Goal: Transaction & Acquisition: Purchase product/service

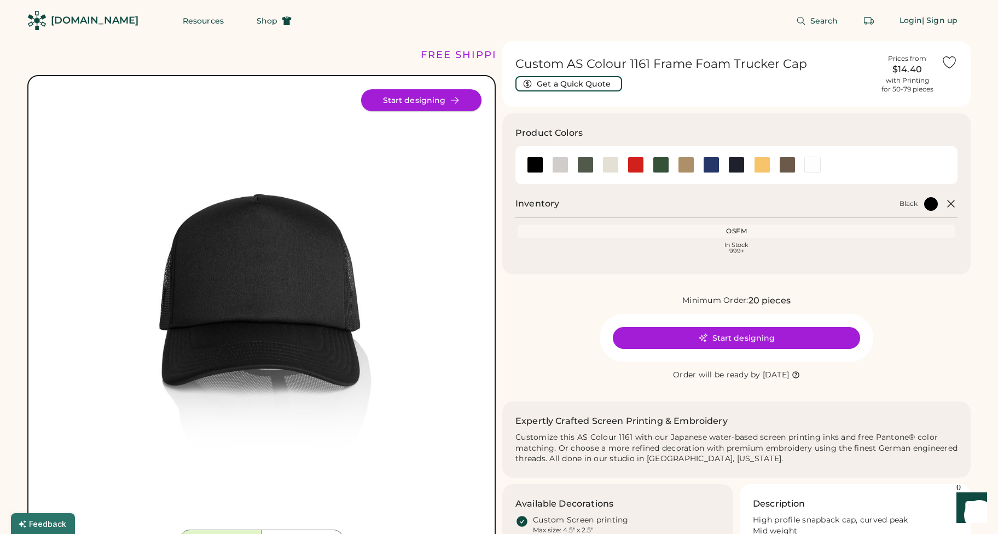
click at [426, 99] on button "Start designing" at bounding box center [421, 100] width 120 height 22
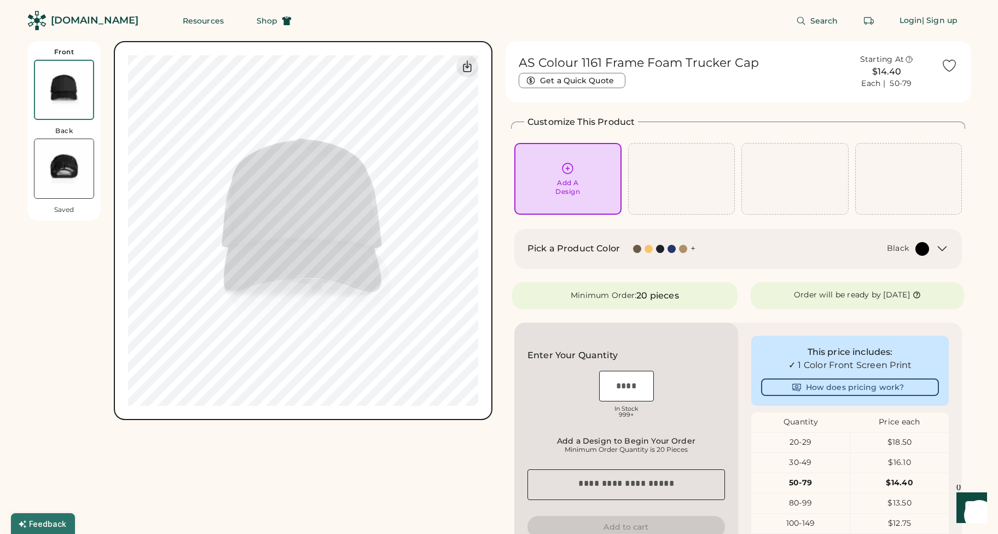
click at [691, 250] on div "+" at bounding box center [693, 248] width 5 height 12
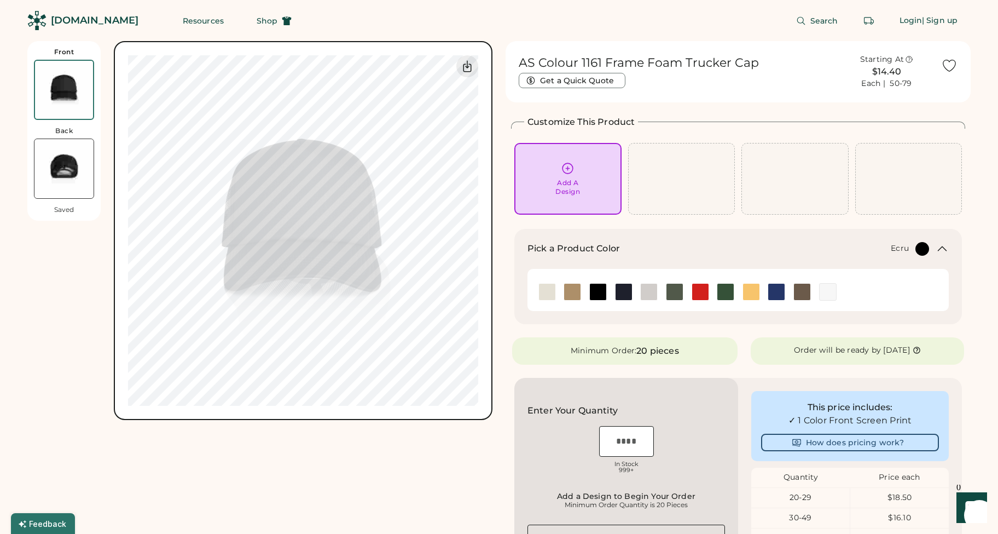
click at [535, 292] on div at bounding box center [547, 292] width 26 height 18
click at [545, 293] on img at bounding box center [547, 292] width 16 height 16
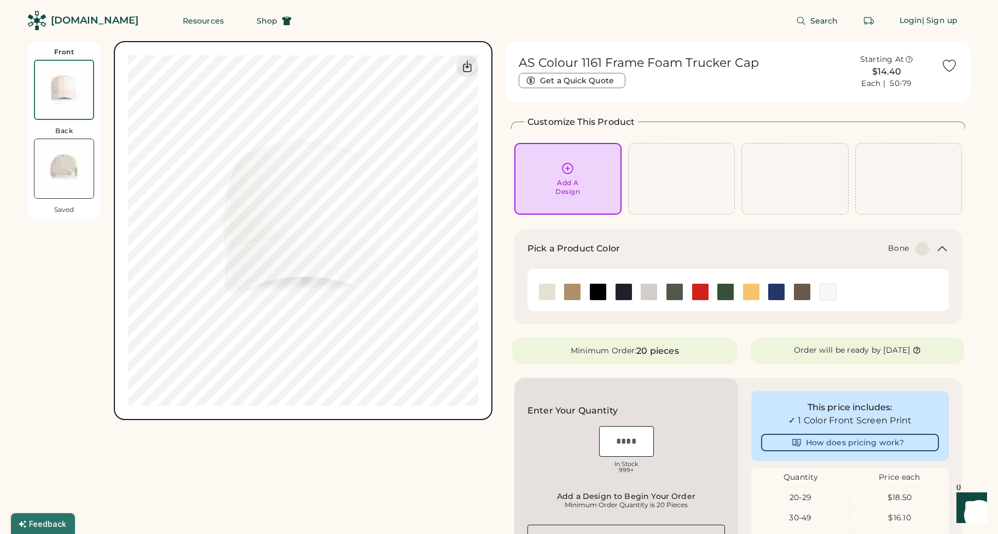
click at [654, 296] on img at bounding box center [649, 292] width 16 height 16
click at [596, 291] on img at bounding box center [598, 292] width 16 height 16
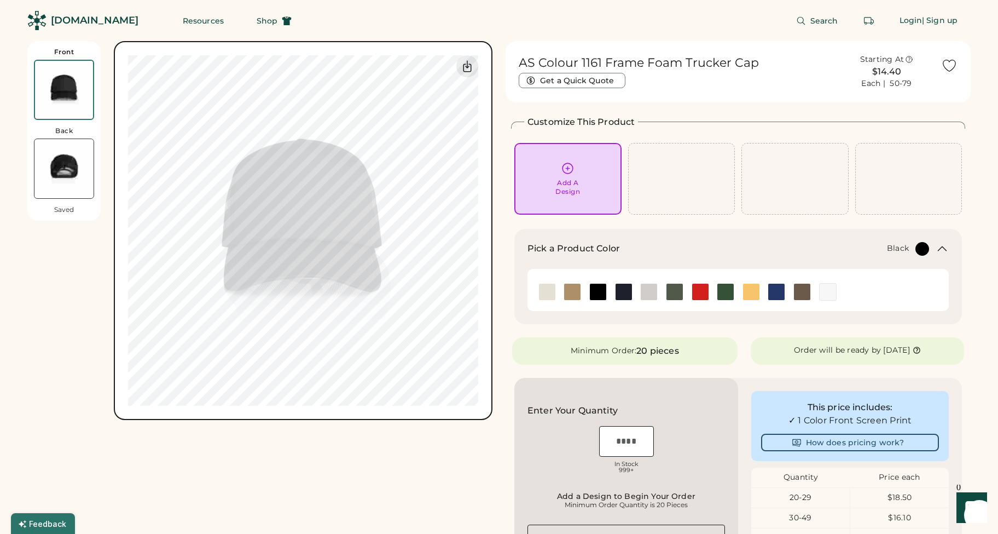
click at [548, 164] on div "Add A Design" at bounding box center [568, 178] width 92 height 34
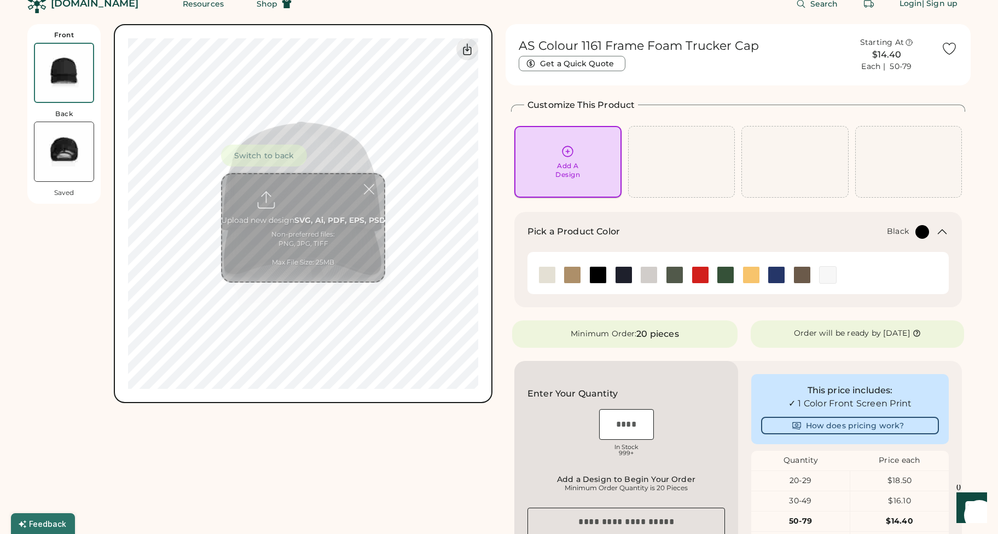
scroll to position [41, 0]
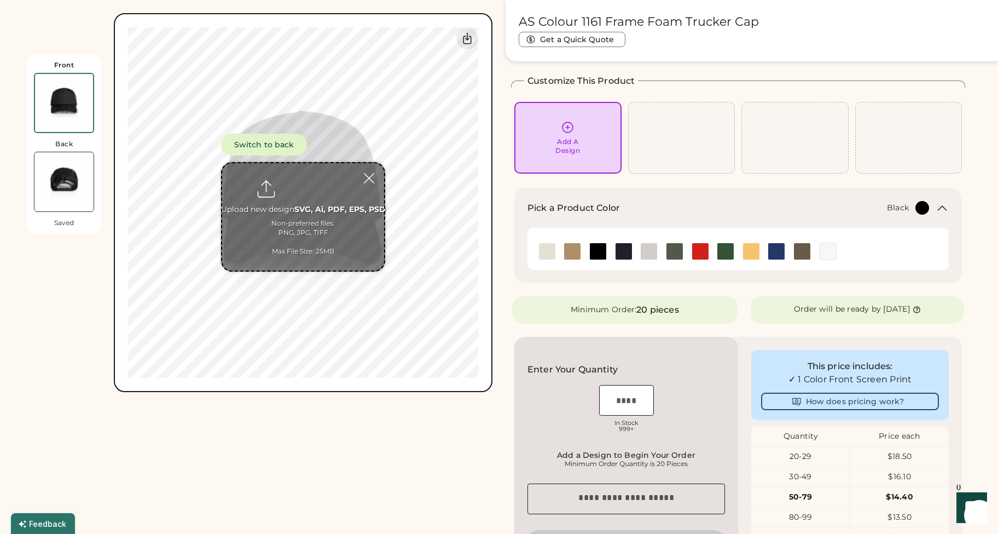
click at [564, 117] on div "Add A Design" at bounding box center [567, 138] width 107 height 72
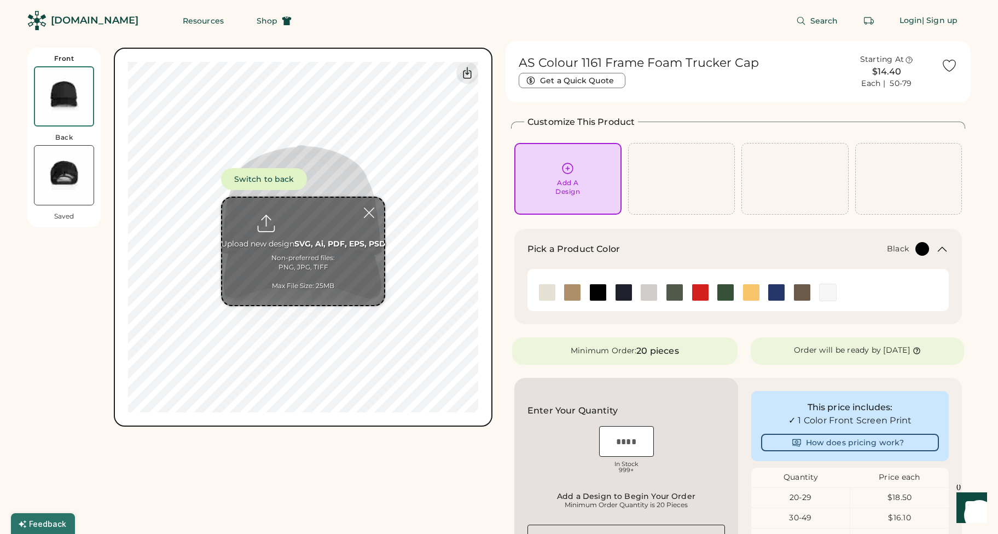
click at [323, 239] on input "file" at bounding box center [303, 251] width 162 height 107
type input "**********"
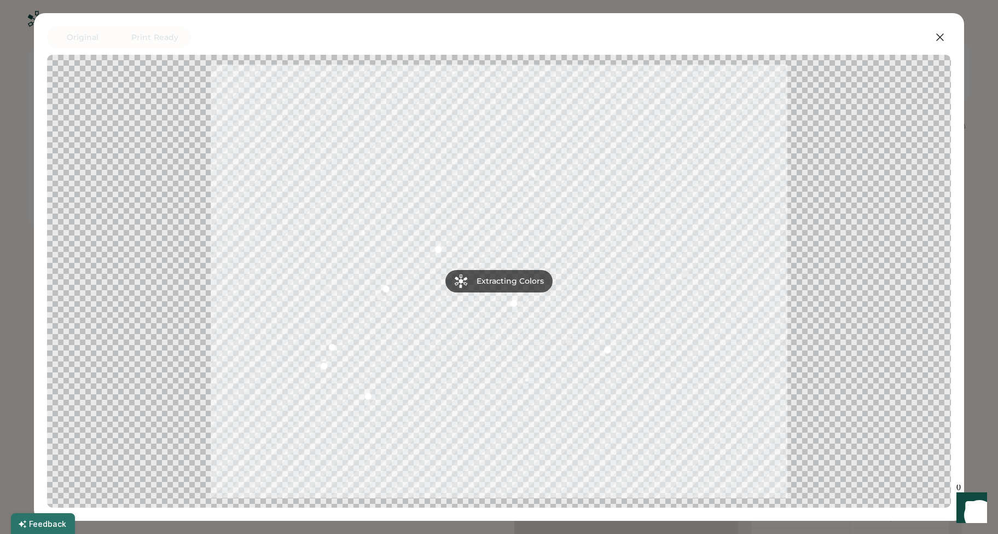
scroll to position [47, 0]
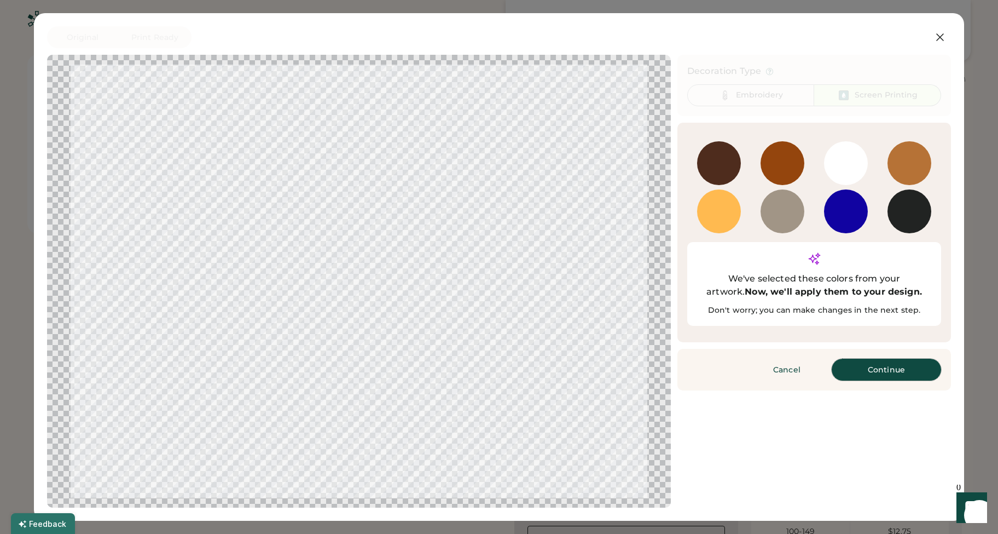
click at [874, 358] on button "Continue" at bounding box center [886, 369] width 109 height 22
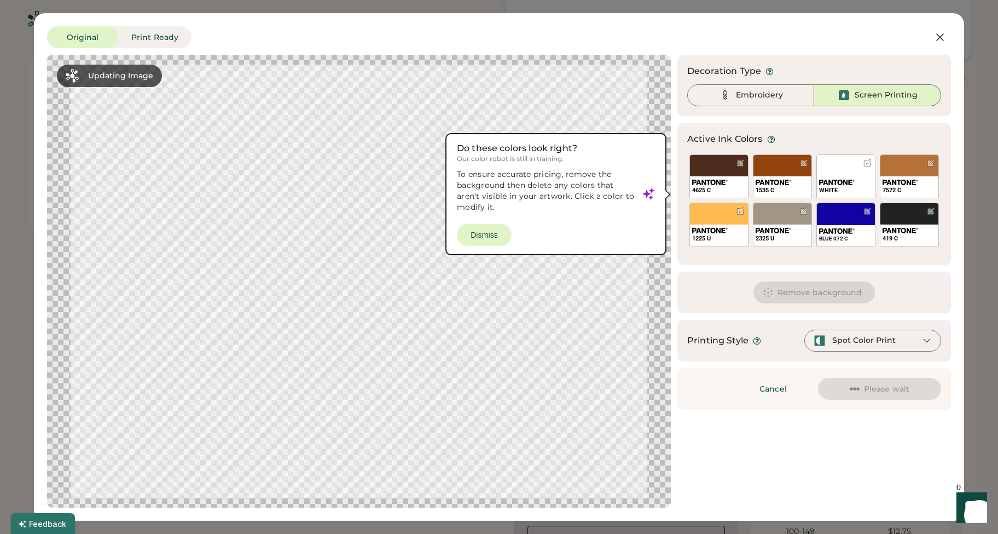
click at [490, 236] on div at bounding box center [359, 281] width 604 height 433
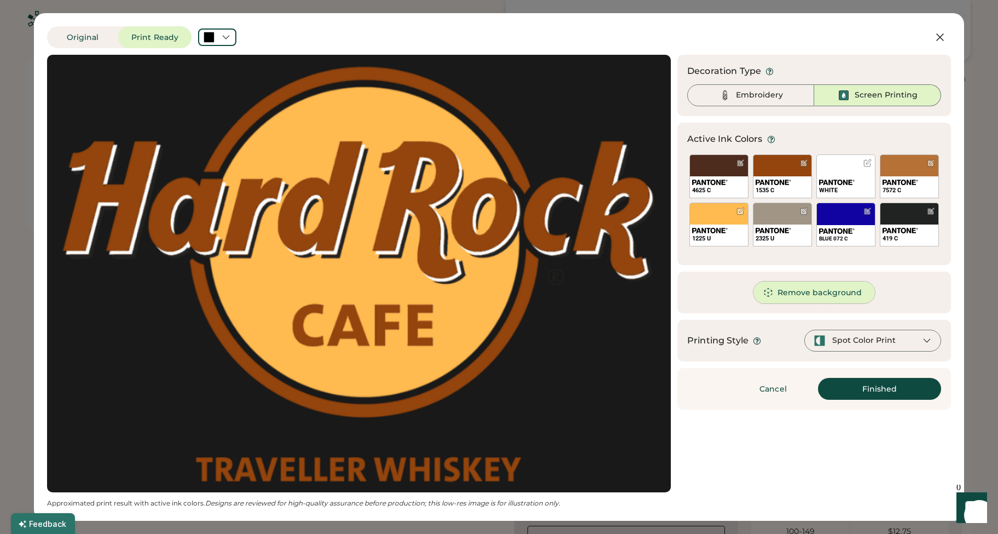
click at [801, 286] on button "Remove background" at bounding box center [815, 292] width 122 height 22
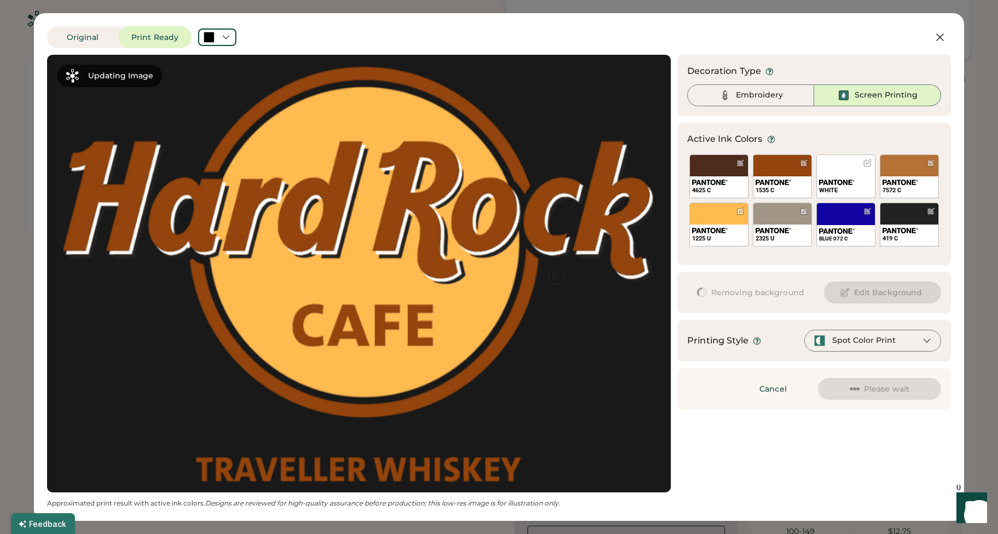
scroll to position [0, 0]
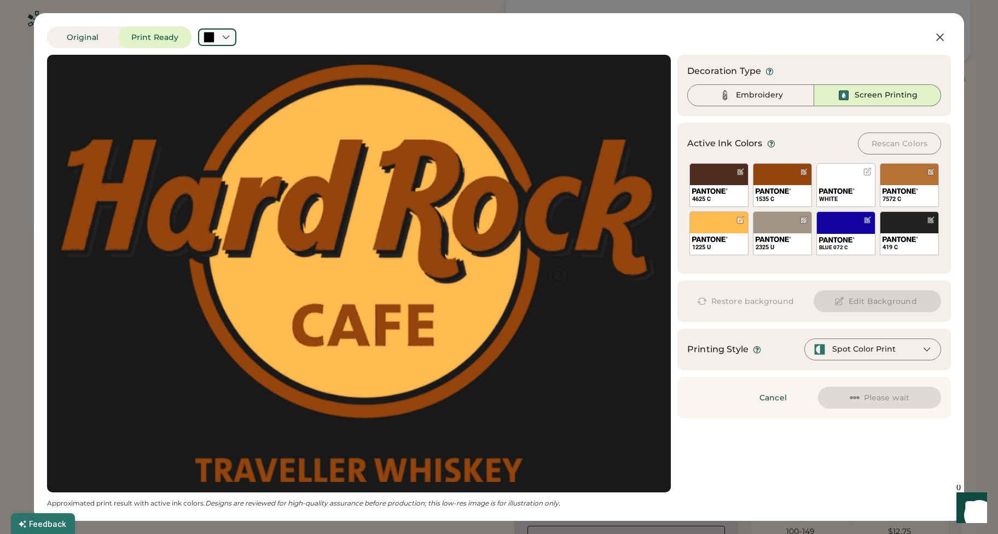
click at [225, 43] on div at bounding box center [217, 37] width 38 height 18
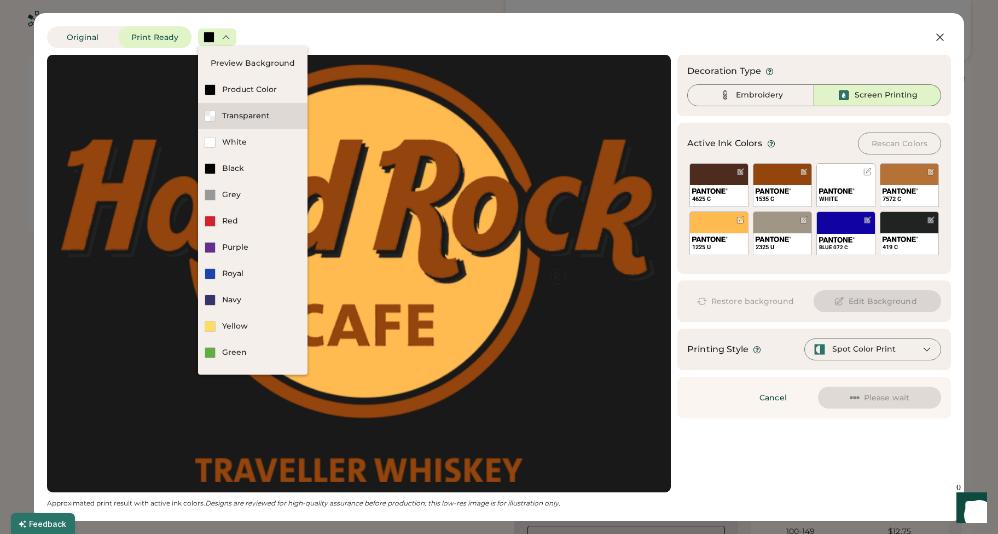
click at [239, 109] on div "Transparent" at bounding box center [252, 116] width 109 height 26
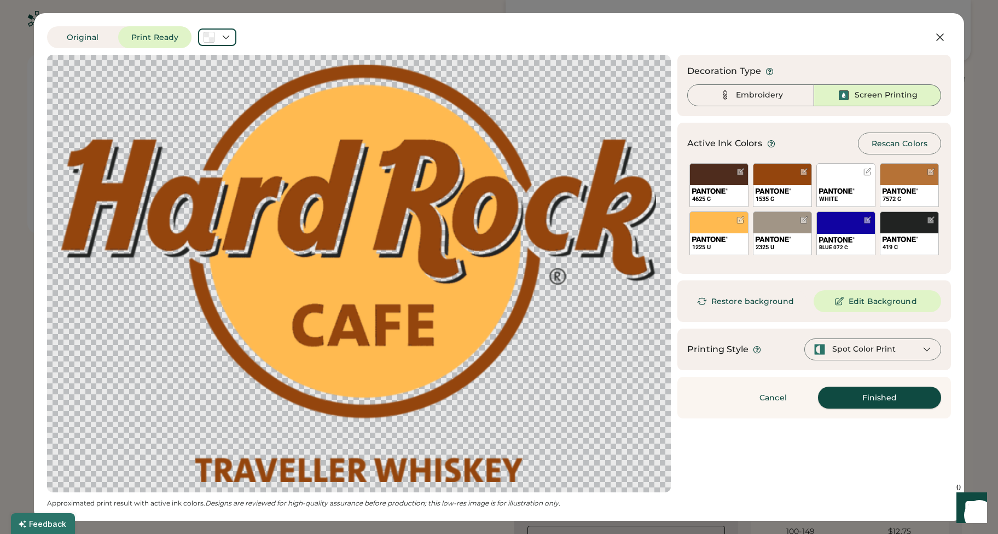
click at [888, 405] on button "Finished" at bounding box center [879, 397] width 123 height 22
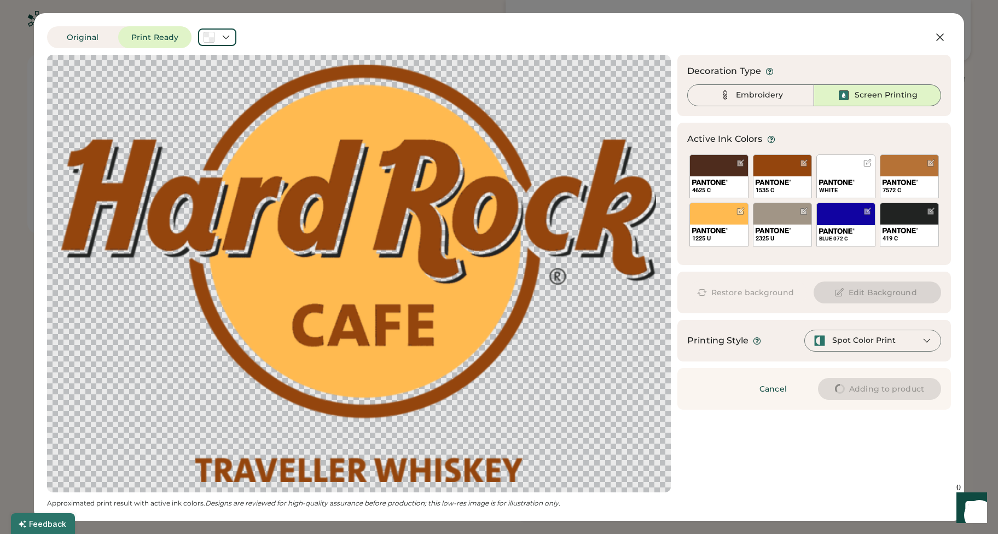
type input "****"
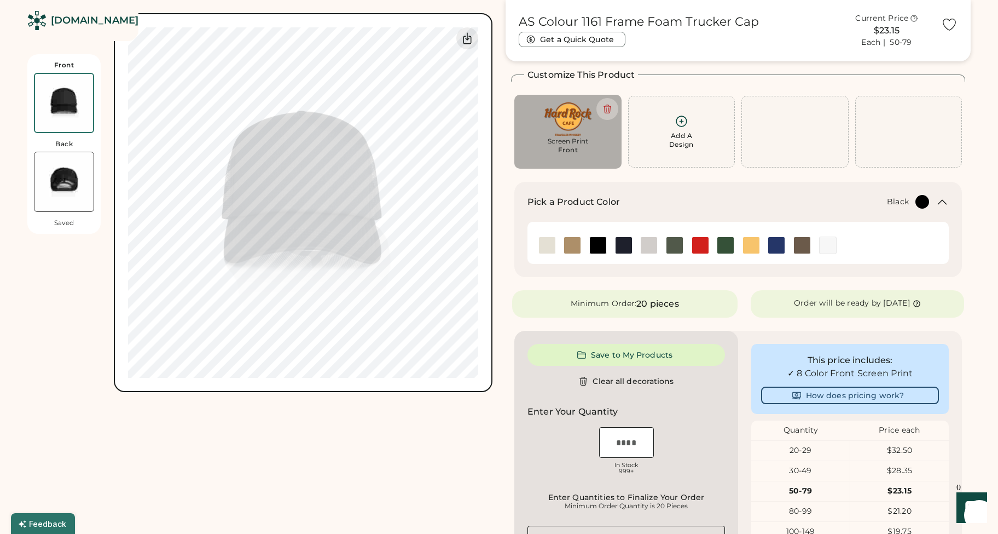
type input "****"
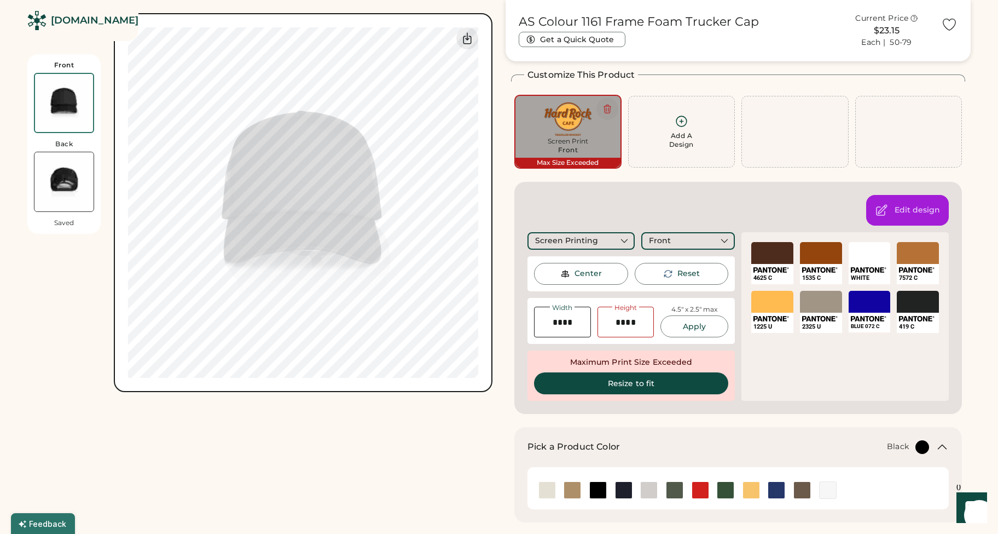
click at [605, 107] on icon at bounding box center [608, 109] width 10 height 10
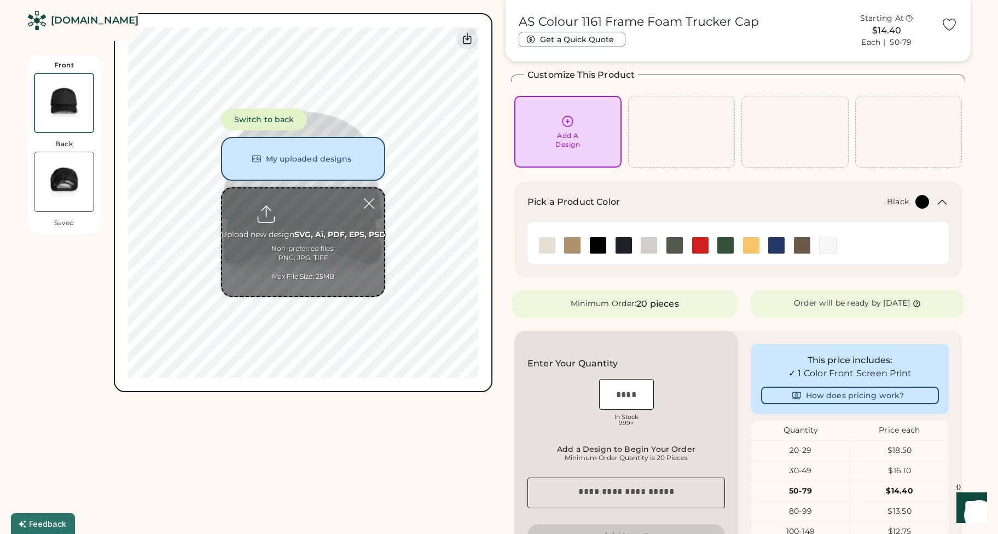
click at [489, 446] on div "Front Back Saved Switch to back My uploaded designs Upload new design SVG, Ai, …" at bounding box center [259, 394] width 465 height 800
